Goal: Task Accomplishment & Management: Manage account settings

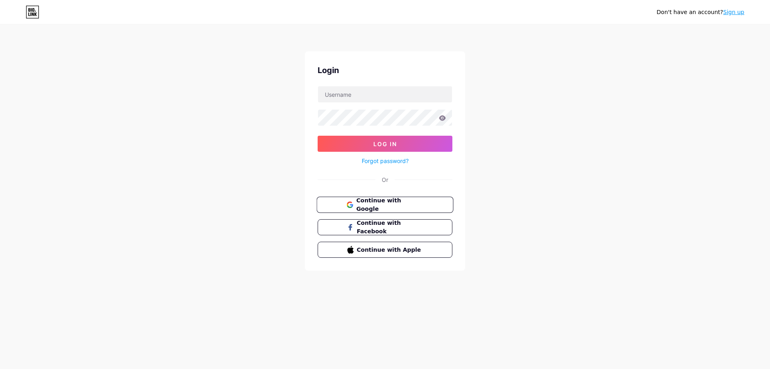
click at [399, 200] on span "Continue with Google" at bounding box center [389, 204] width 67 height 17
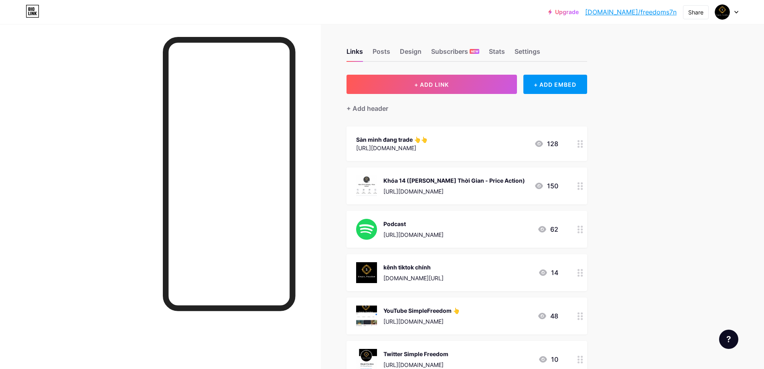
click at [579, 144] on div at bounding box center [581, 143] width 14 height 35
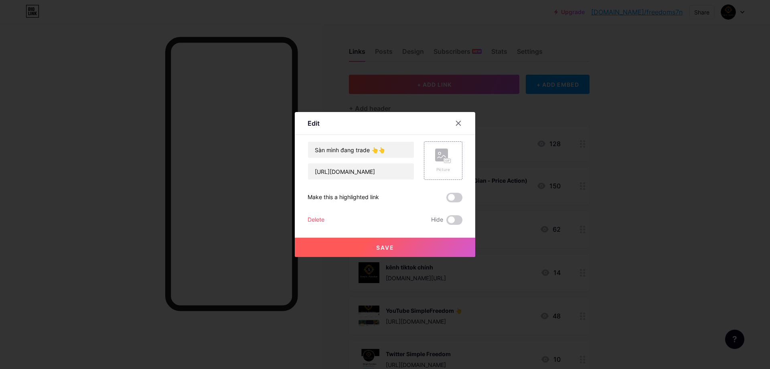
click at [452, 120] on div at bounding box center [458, 123] width 14 height 14
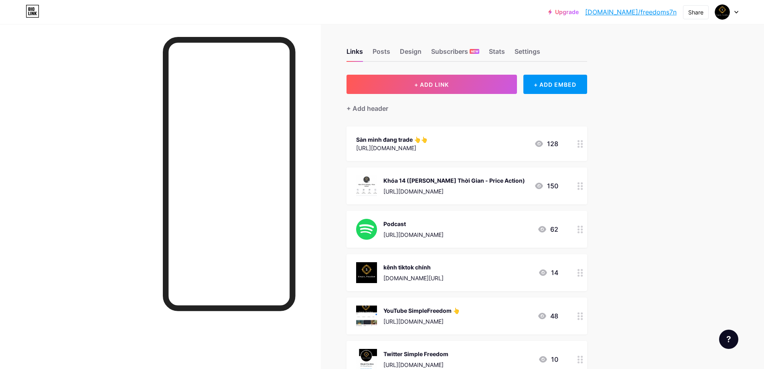
click at [428, 146] on div "[URL][DOMAIN_NAME]" at bounding box center [391, 148] width 71 height 8
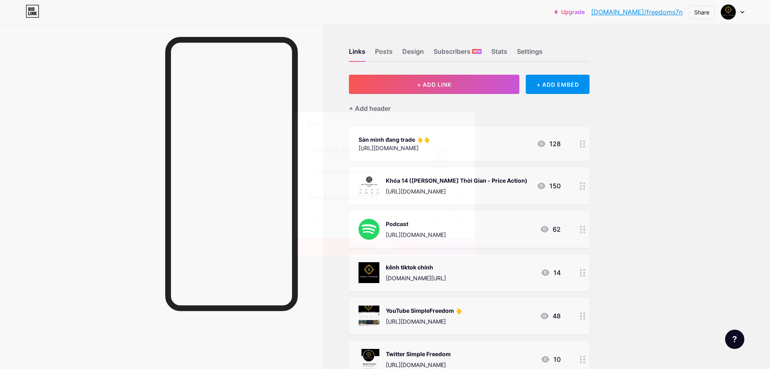
click at [325, 63] on div at bounding box center [385, 184] width 770 height 369
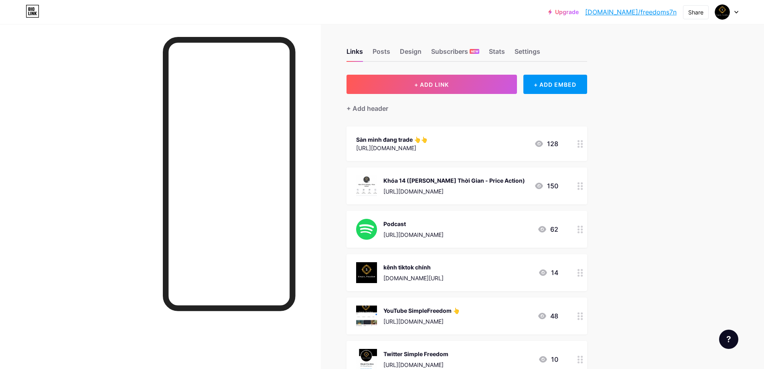
click at [428, 142] on div "Sàn mình đang trade 👆👆" at bounding box center [391, 139] width 71 height 8
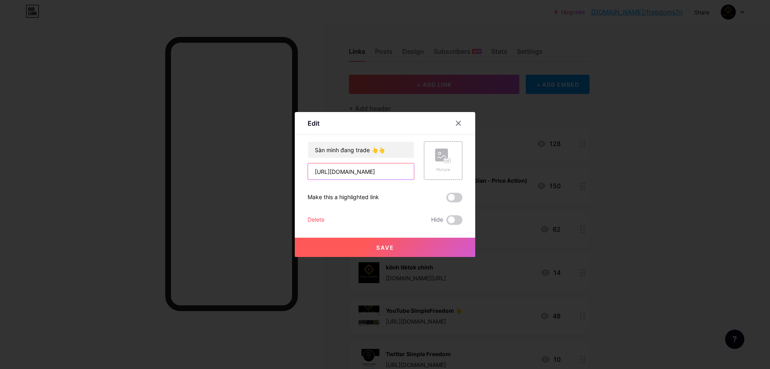
click at [371, 173] on input "[URL][DOMAIN_NAME]" at bounding box center [361, 171] width 106 height 16
paste input "one.exnesstrack.org/a/vh2lc6ak"
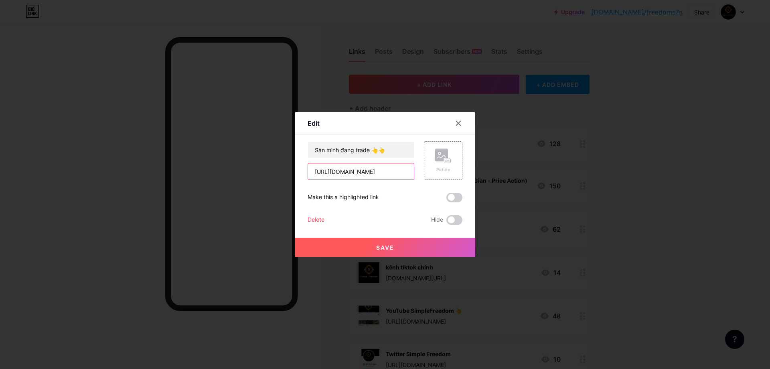
scroll to position [0, 12]
type input "https://one.exnesstrack.org/a/vh2lc6ak"
click at [409, 246] on button "Save" at bounding box center [385, 247] width 181 height 19
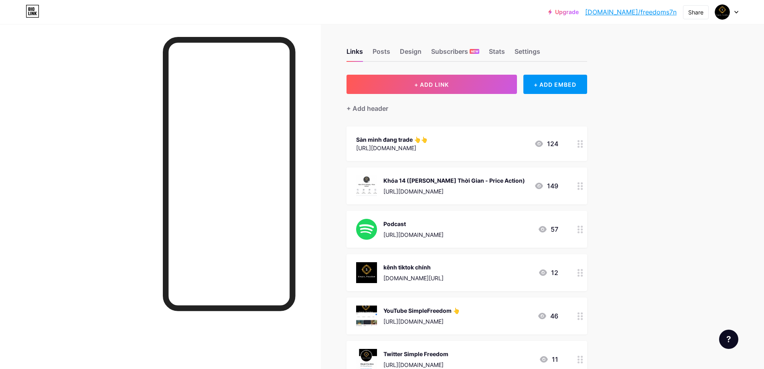
click at [644, 12] on link "[DOMAIN_NAME]/freedoms7n" at bounding box center [630, 12] width 91 height 10
click at [692, 10] on div "Share" at bounding box center [696, 12] width 15 height 8
click at [486, 138] on div "Sàn mình đang trade 👆👆 https://one.exnesstrack.org/a/vh2lc6ak 124" at bounding box center [457, 143] width 202 height 18
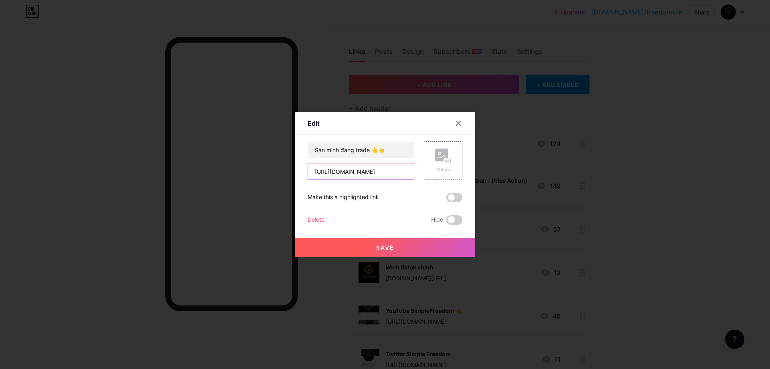
click at [386, 169] on input "https://one.exnesstrack.org/a/vh2lc6ak" at bounding box center [361, 171] width 106 height 16
click at [394, 245] on button "Save" at bounding box center [385, 247] width 181 height 19
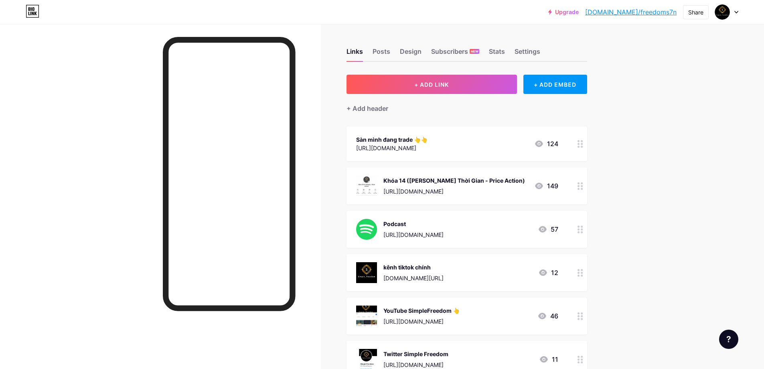
click at [412, 139] on div "Sàn mình đang trade 👆👆" at bounding box center [391, 139] width 71 height 8
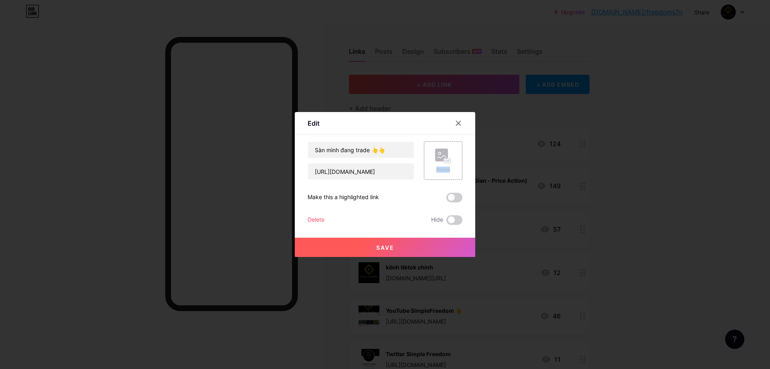
click at [412, 139] on div "Content YouTube Play YouTube video without leaving your page. ADD Vimeo Play Vi…" at bounding box center [385, 180] width 155 height 90
click at [380, 145] on input "Sàn mình đang trade 👆👆" at bounding box center [361, 150] width 106 height 16
click at [361, 149] on input "Sàn mình đang trade 👆👆" at bounding box center [361, 150] width 106 height 16
click at [388, 149] on input "Sàn mình đang trade 👆👆" at bounding box center [361, 150] width 106 height 16
click at [368, 150] on input "Sàn mình đang trade 👆👆" at bounding box center [361, 150] width 106 height 16
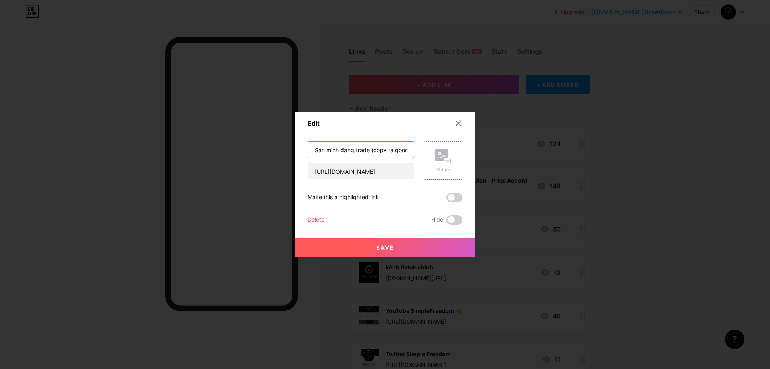
scroll to position [0, 8]
type input "Sàn mình đang trade (copy ra gooole)👆👆"
click at [376, 245] on span "Save" at bounding box center [385, 247] width 18 height 7
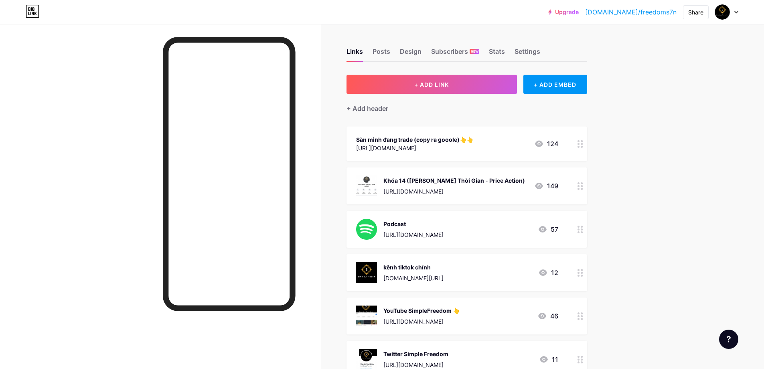
click at [434, 139] on div "Sàn mình đang trade (copy ra gooole)👆👆" at bounding box center [414, 139] width 117 height 8
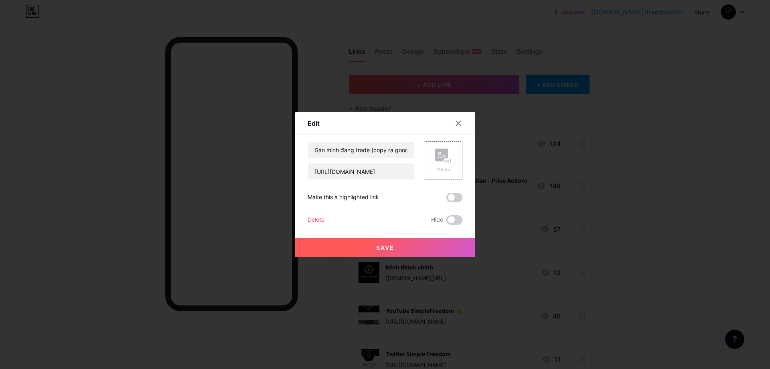
click at [434, 139] on div "Content YouTube Play YouTube video without leaving your page. ADD Vimeo Play Vi…" at bounding box center [385, 180] width 155 height 90
click at [364, 149] on input "Sàn mình đang trade (copy ra gooole)👆👆" at bounding box center [361, 150] width 106 height 16
click at [378, 149] on input "Sàn mình đang trade (copy ra gooole)👆👆" at bounding box center [361, 150] width 106 height 16
click at [384, 148] on input "Sàn mình đang trade (copy ra gooole)👆👆" at bounding box center [361, 150] width 106 height 16
type input "Sàn mình đang trade (copy link ra gooole)👆👆"
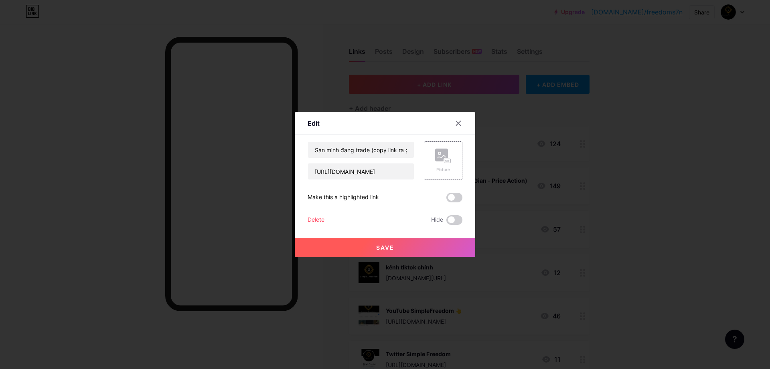
click at [391, 249] on button "Save" at bounding box center [385, 247] width 181 height 19
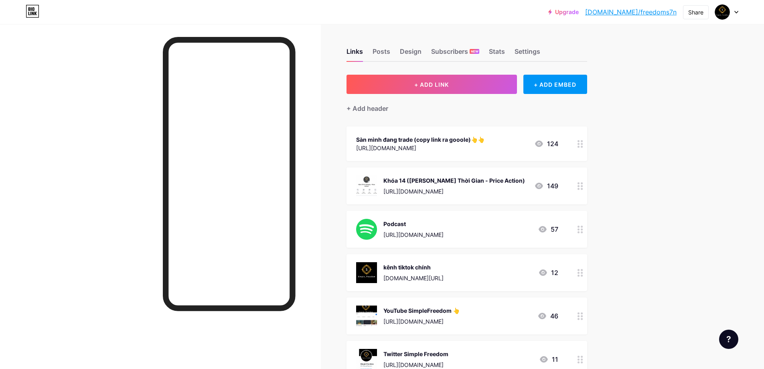
click at [468, 137] on div "Sàn mình đang trade (copy link ra gooole)👆👆" at bounding box center [420, 139] width 128 height 8
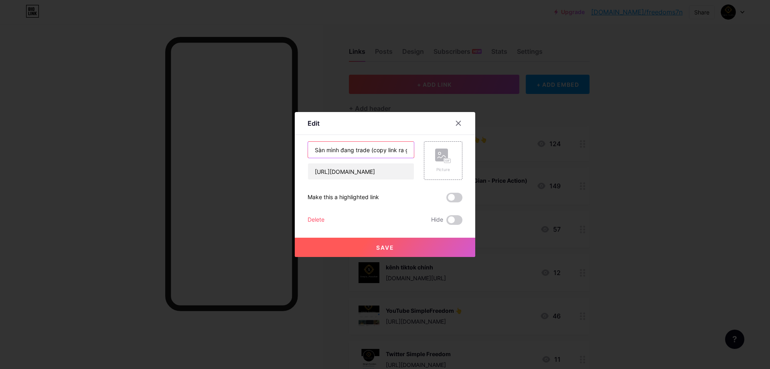
click at [389, 149] on input "Sàn mình đang trade (copy link ra gooole)👆👆" at bounding box center [361, 150] width 106 height 16
type input "Sàn mình đang trade (copy link ra gooole. k được thì fake ip) )👆👆"
click at [424, 246] on button "Save" at bounding box center [385, 247] width 181 height 19
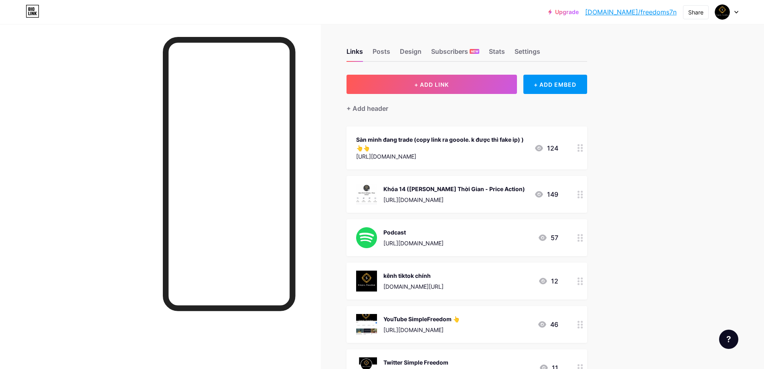
click at [581, 146] on icon at bounding box center [581, 148] width 6 height 8
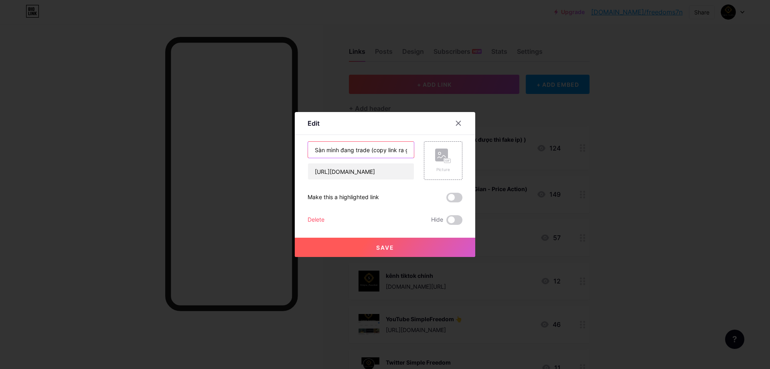
click at [349, 148] on input "Sàn mình đang trade (copy link ra gooole. k được thì fake ip) )👆👆" at bounding box center [361, 150] width 106 height 16
click at [353, 148] on input "Sàn mình đang trade (copy link ra gooole. k được thì fake ip) )👆👆" at bounding box center [361, 150] width 106 height 16
type input "Sàn mình trade (copy link ra gooole. k được thì fake ip) )👆👆"
click at [382, 249] on span "Save" at bounding box center [385, 247] width 18 height 7
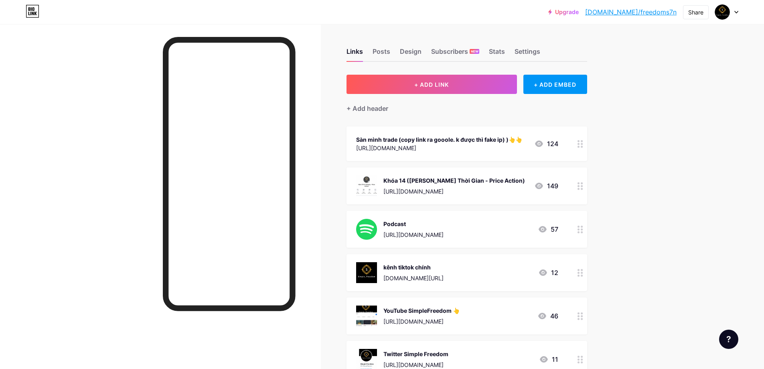
click at [520, 138] on div "Sàn mình trade (copy link ra gooole. k được thì fake ip) )👆👆" at bounding box center [439, 139] width 166 height 8
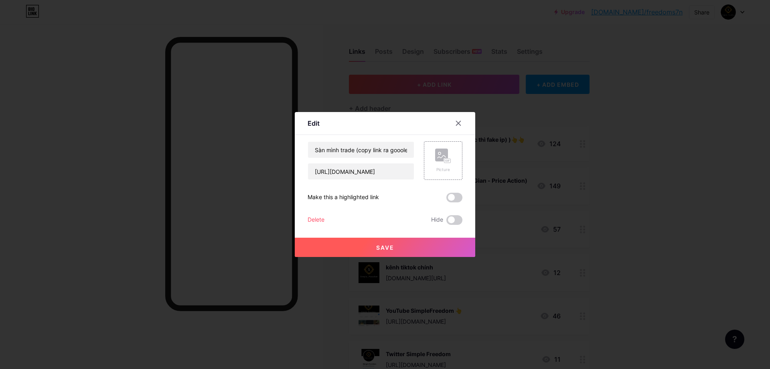
click at [520, 138] on div at bounding box center [385, 184] width 770 height 369
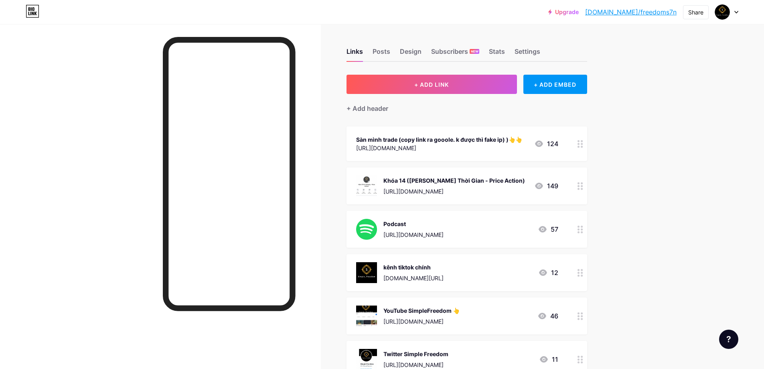
click at [525, 139] on div "Sàn mình trade (copy link ra gooole. k được thì fake ip) )👆👆 https://one.exness…" at bounding box center [457, 143] width 202 height 18
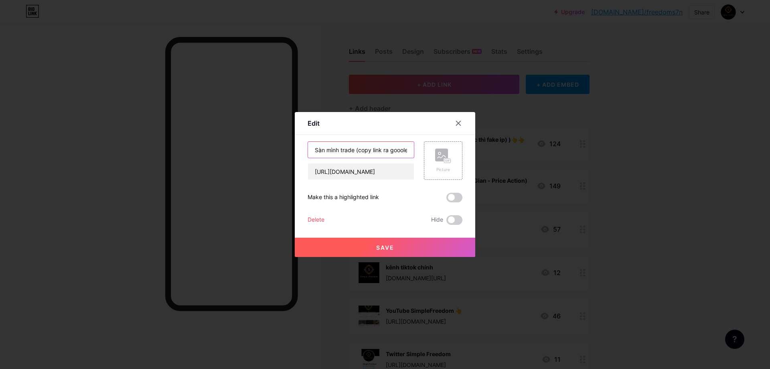
click at [405, 153] on input "Sàn mình trade (copy link ra gooole. k được thì fake ip) )👆👆" at bounding box center [361, 150] width 106 height 16
type input "Sàn mình trade (copy link ra gooole. k được thì fake ip) )👆"
click at [388, 248] on span "Save" at bounding box center [385, 247] width 18 height 7
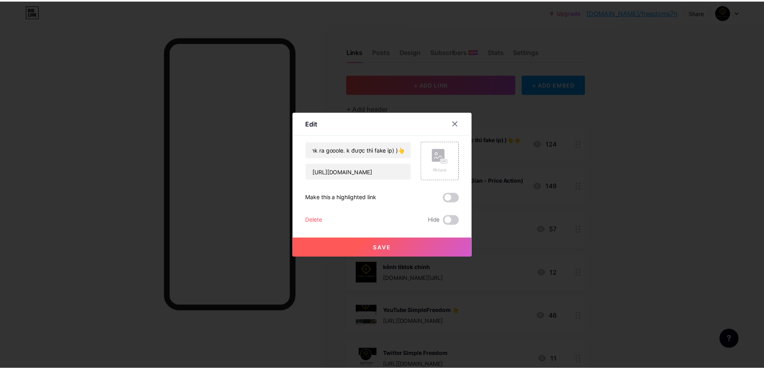
scroll to position [0, 0]
